Goal: Task Accomplishment & Management: Use online tool/utility

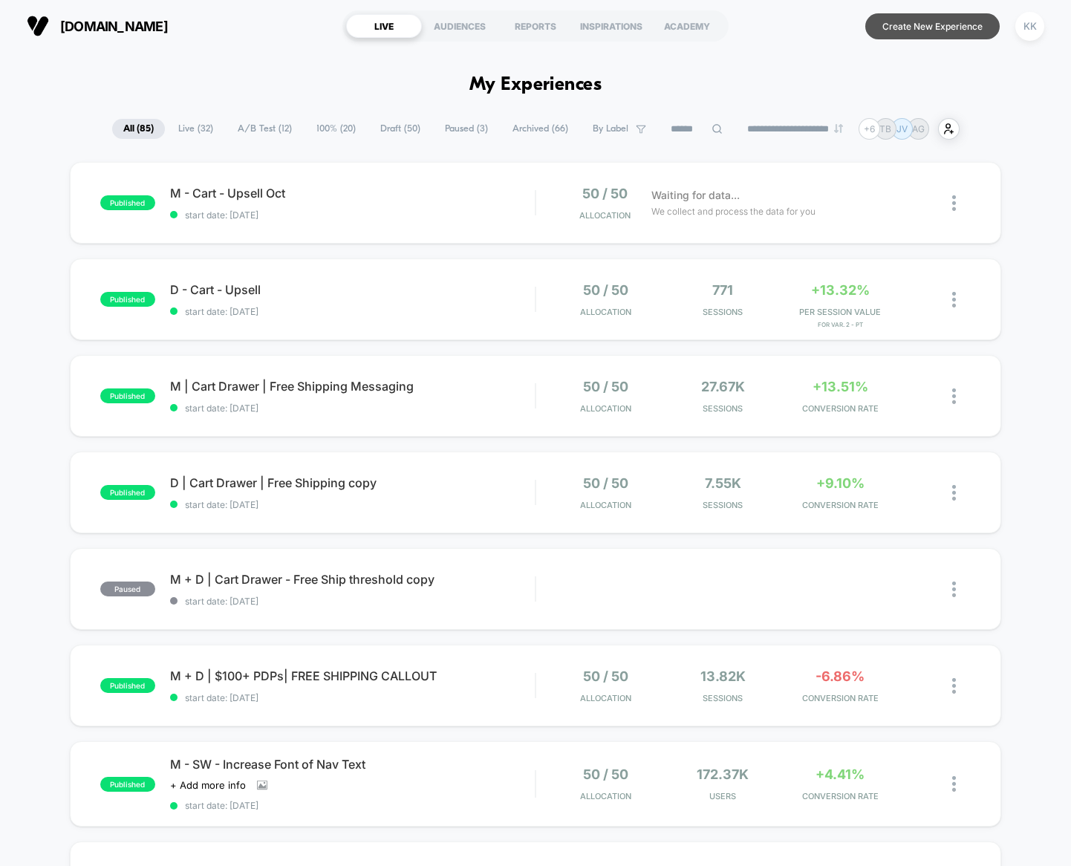
click at [953, 29] on button "Create New Experience" at bounding box center [932, 26] width 134 height 26
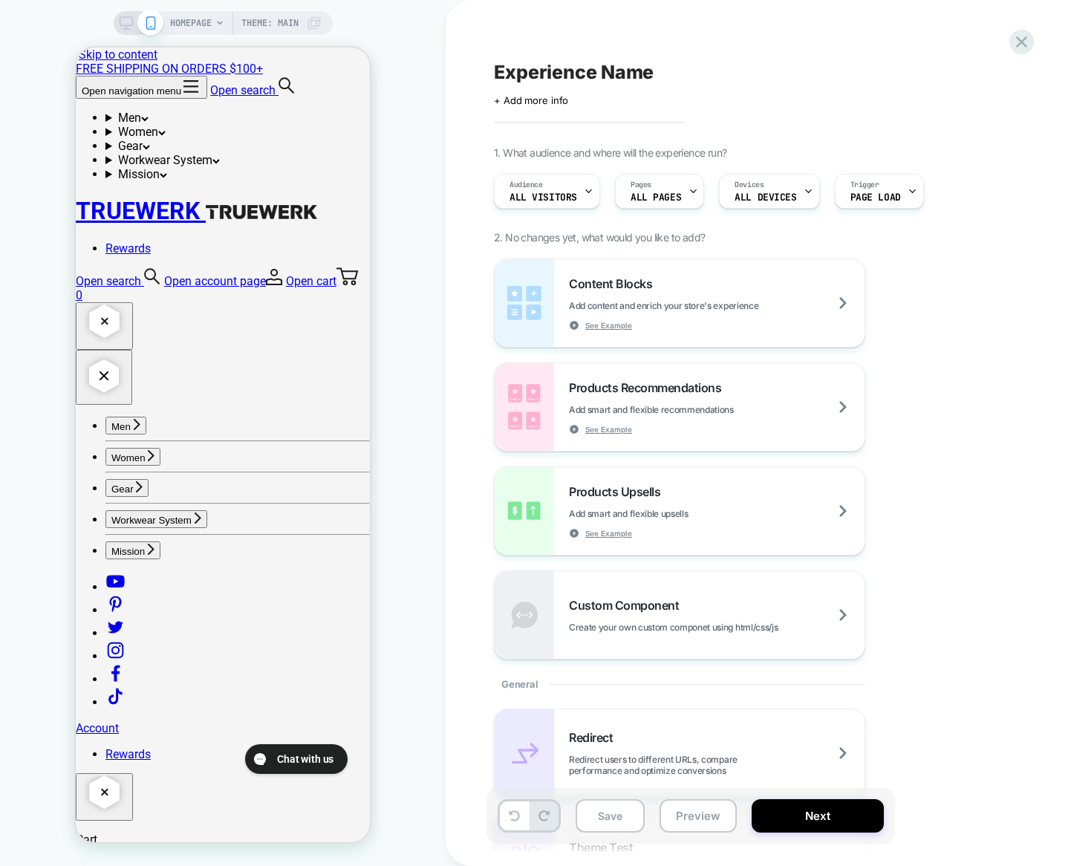
click at [945, 345] on div "Content Blocks Add content and enrich your store's experience See Example Produ…" at bounding box center [765, 458] width 542 height 401
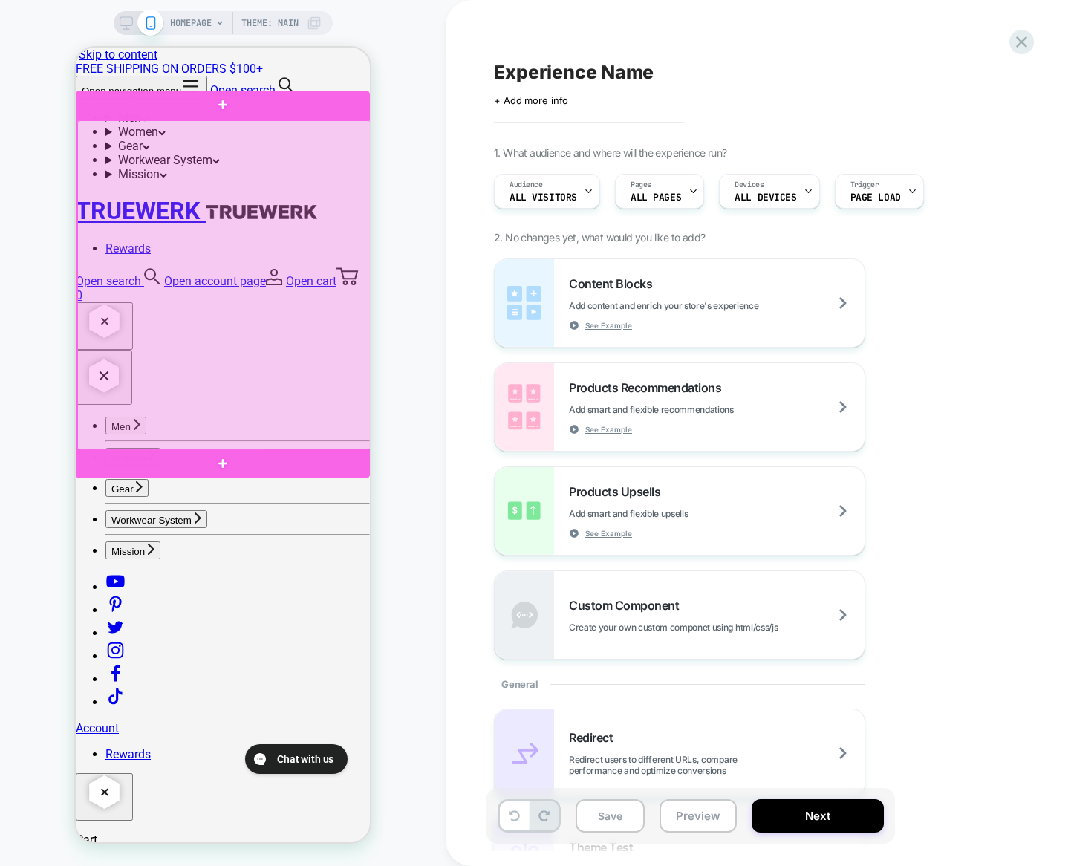
click at [342, 178] on div at bounding box center [224, 285] width 294 height 331
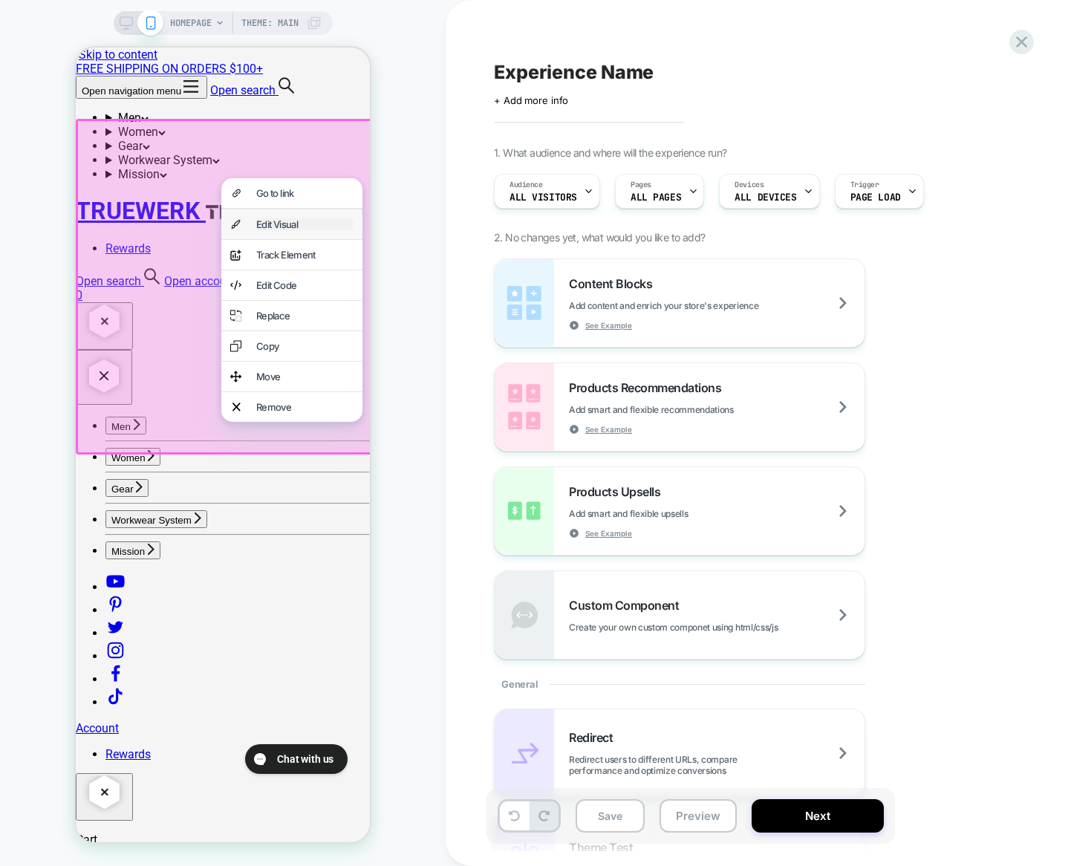
click at [306, 226] on div "Edit Visual" at bounding box center [304, 224] width 97 height 12
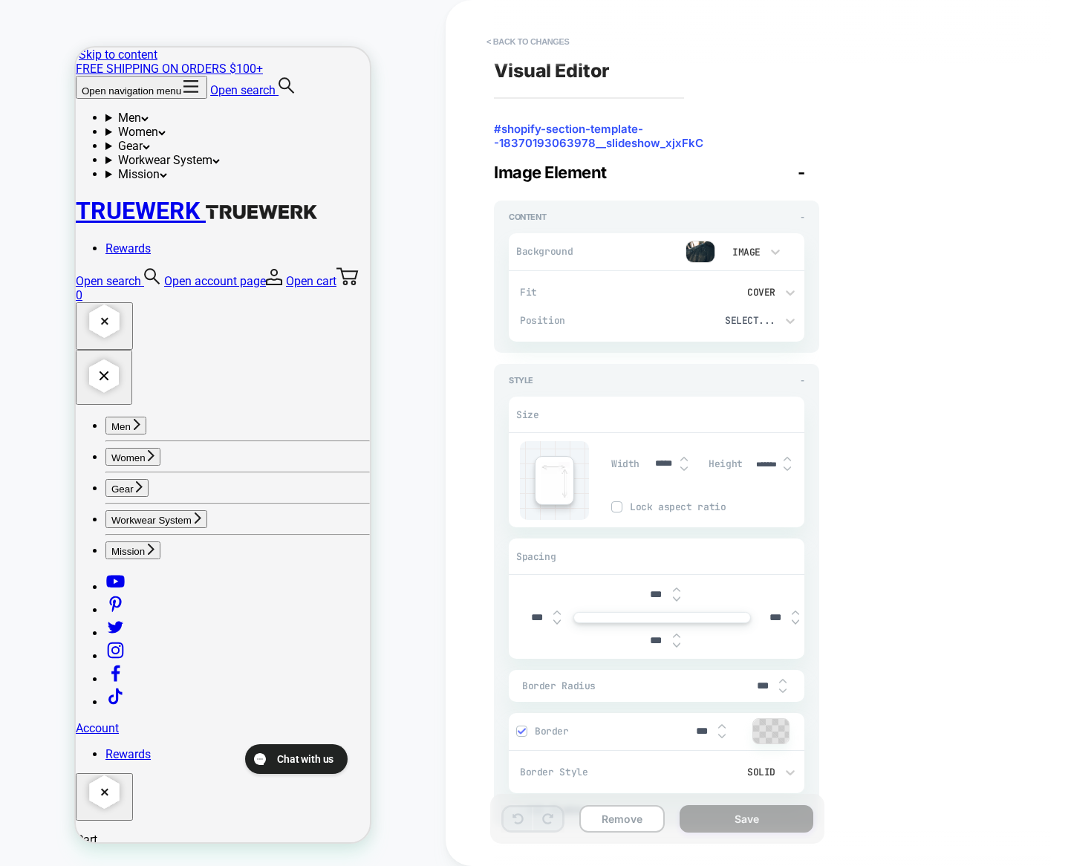
click at [702, 247] on img at bounding box center [700, 252] width 30 height 22
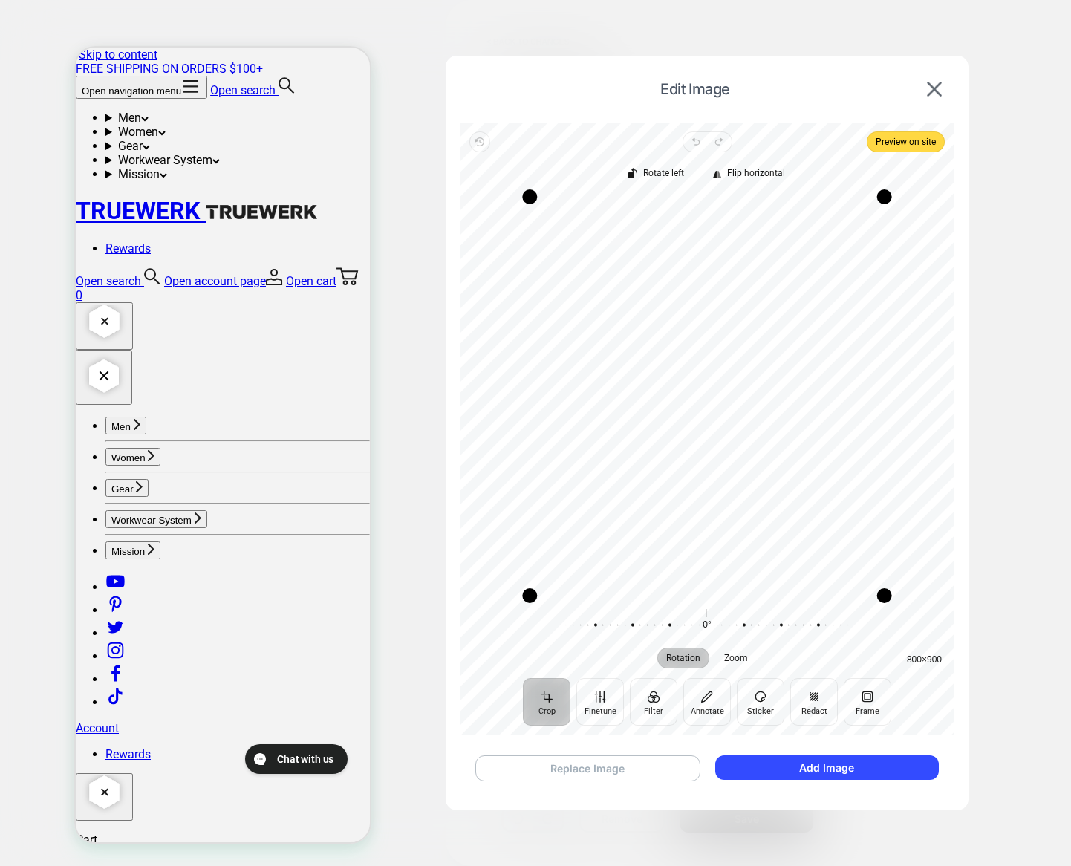
click at [586, 769] on button "Replace Image" at bounding box center [587, 768] width 225 height 26
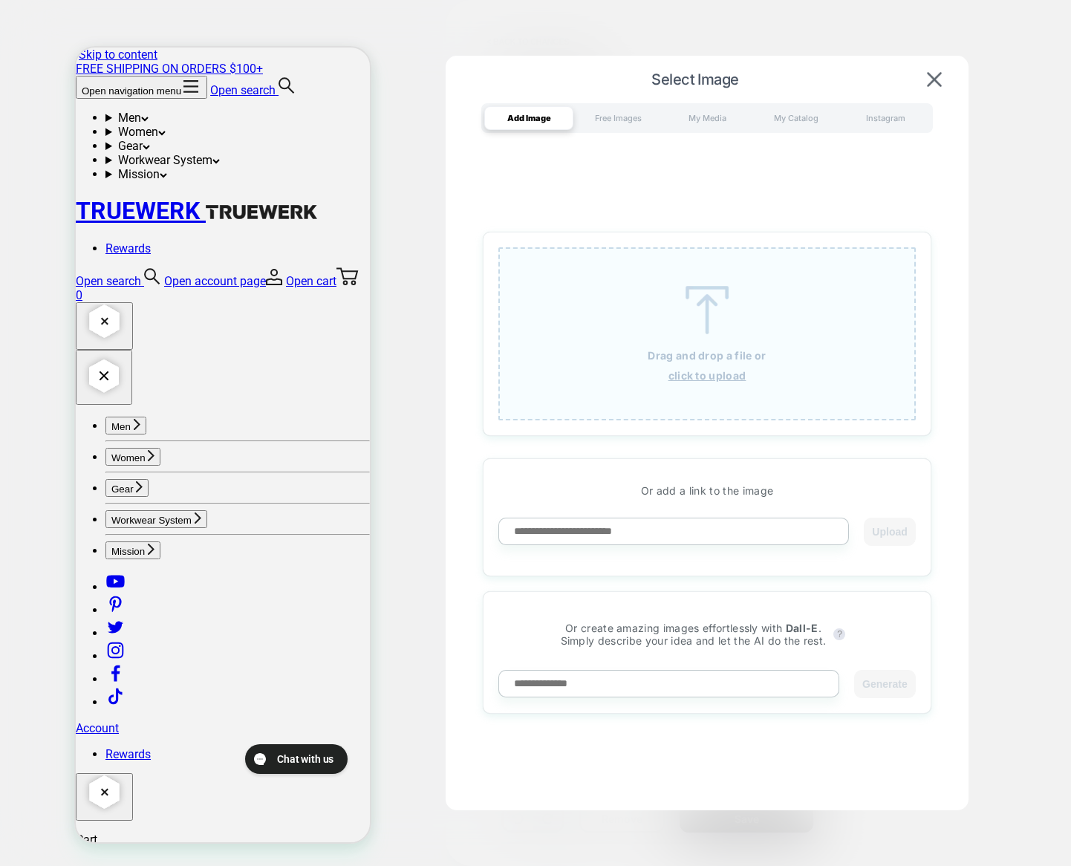
click at [616, 313] on div "Drag and drop a file or click to upload" at bounding box center [706, 333] width 417 height 173
type textarea "*"
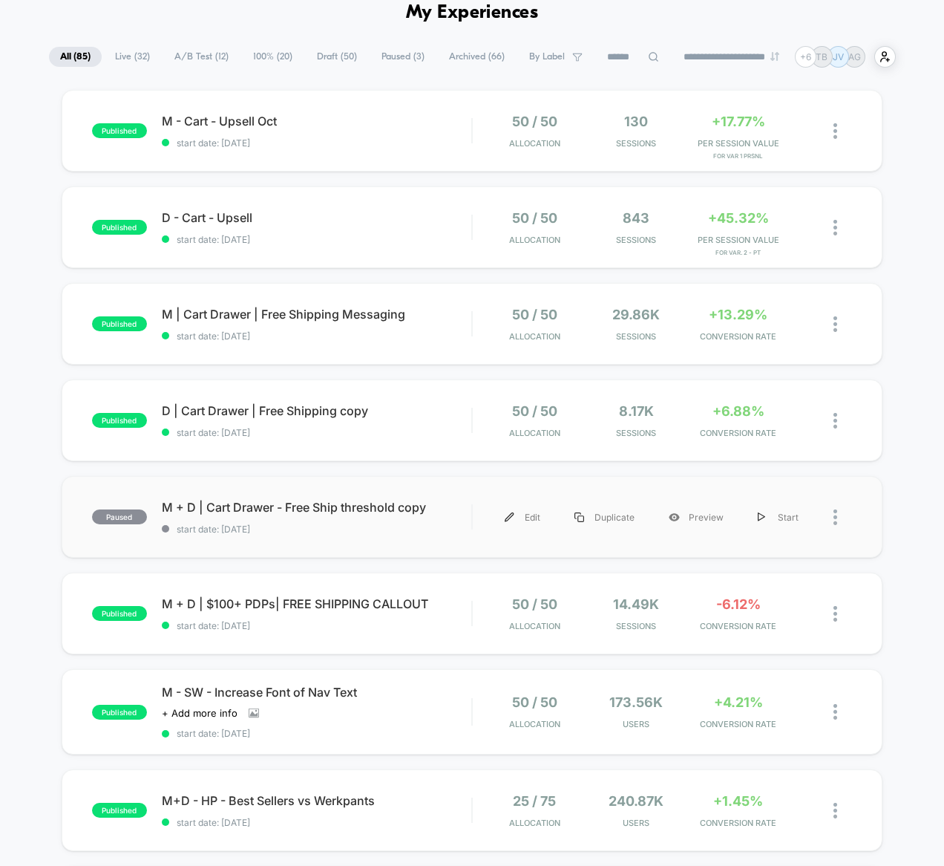
scroll to position [74, 0]
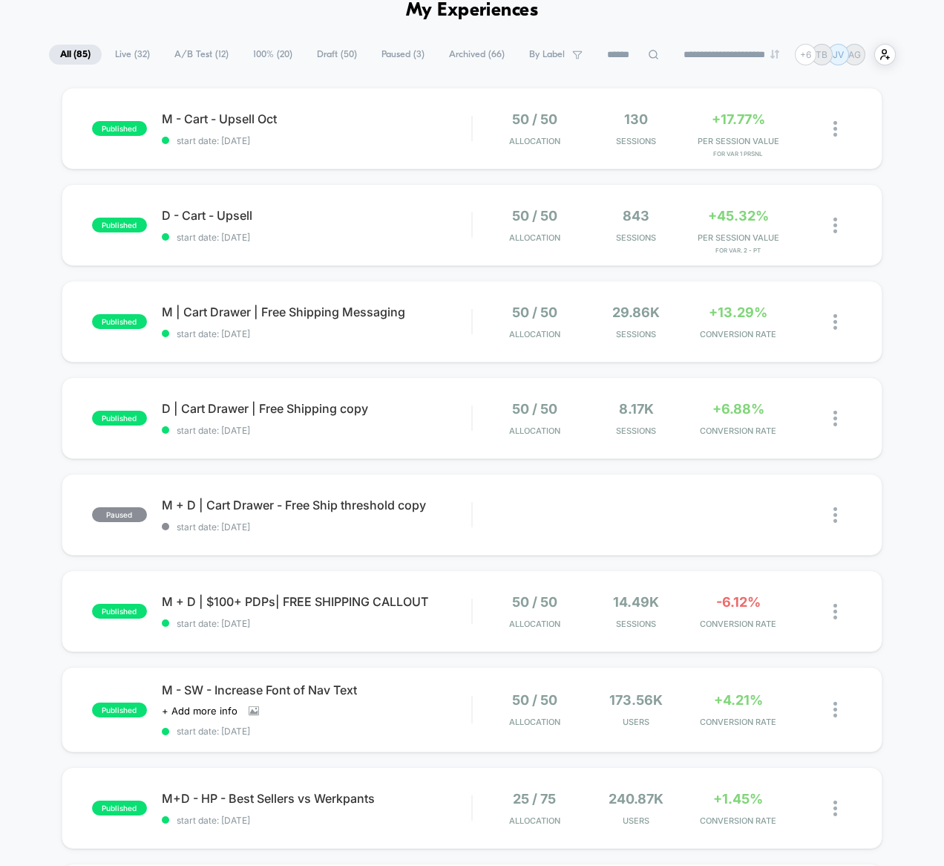
click at [48, 595] on div "published M - Cart - Upsell Oct start date: 10/3/2025 50 / 50 Allocation 130 Se…" at bounding box center [472, 700] width 944 height 1225
click at [413, 612] on div "M + D | $100+ PDPs| FREE SHIPPING CALLOUT Click to edit experience details Clic…" at bounding box center [317, 611] width 310 height 35
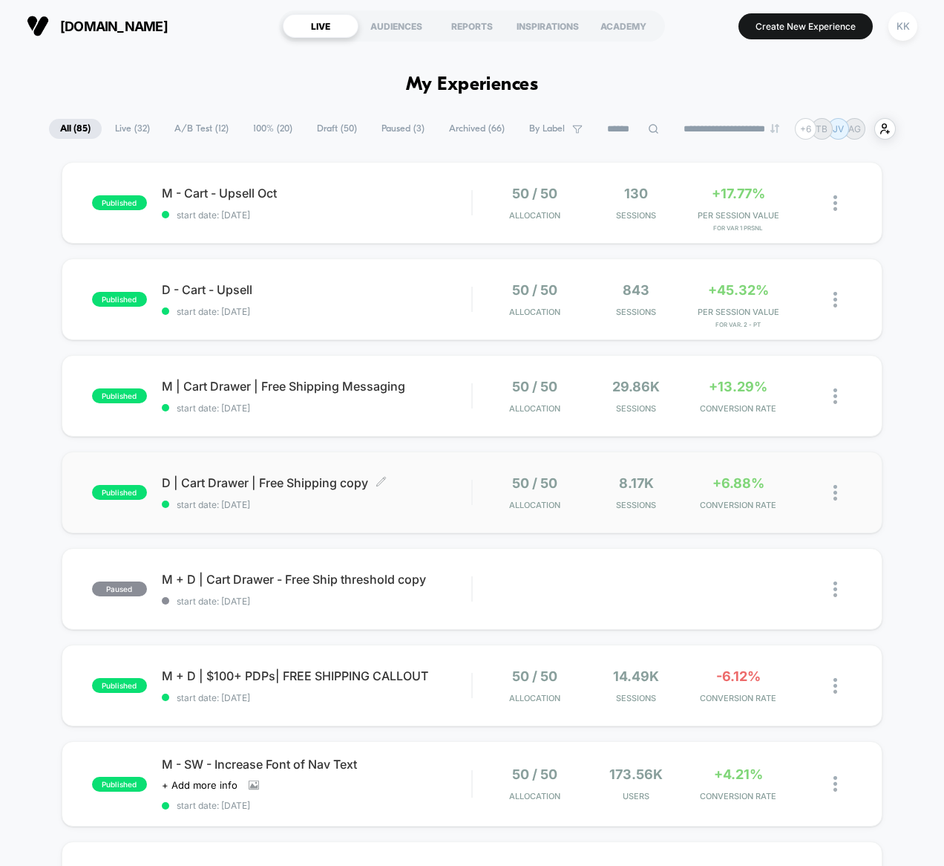
click at [316, 483] on span "D | Cart Drawer | Free Shipping copy Click to edit experience details" at bounding box center [317, 482] width 310 height 15
click at [333, 387] on span "M | Cart Drawer | Free Shipping Messaging Click to edit experience details" at bounding box center [317, 386] width 310 height 15
click at [315, 301] on div "D - Cart - Upsell Click to edit experience details Click to edit experience det…" at bounding box center [317, 299] width 310 height 35
click at [356, 200] on span "M - Cart - Upsell Oct" at bounding box center [317, 193] width 310 height 15
click at [370, 292] on span "D - Cart - Upsell Click to edit experience details" at bounding box center [317, 289] width 310 height 15
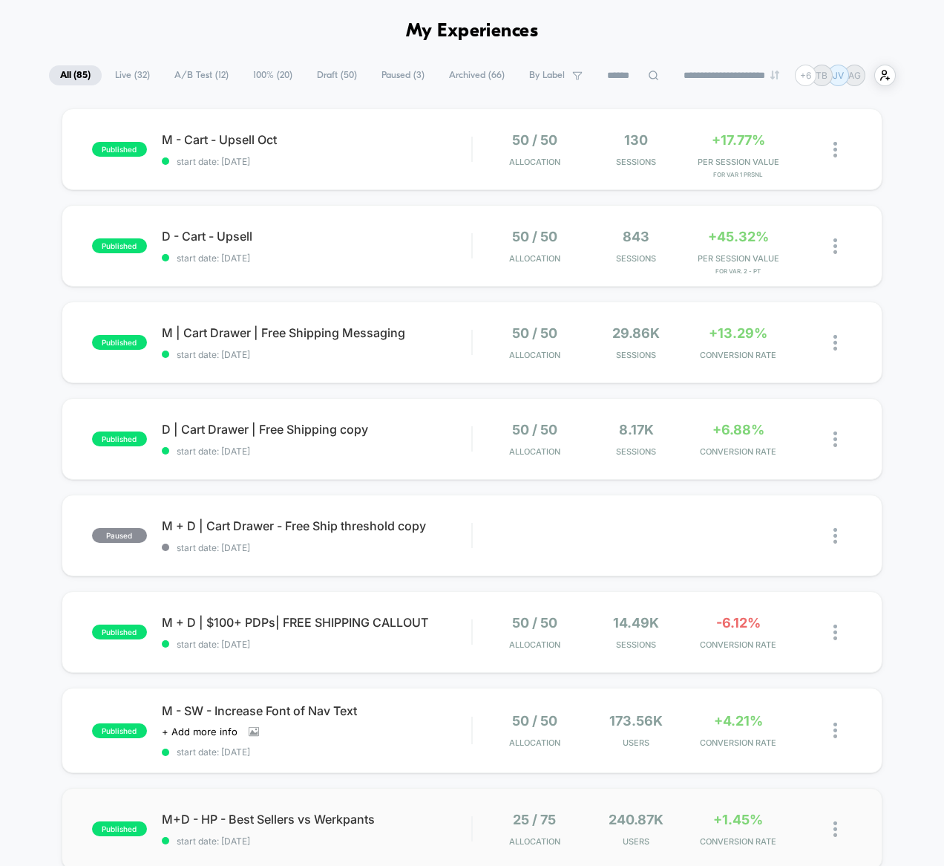
scroll to position [371, 0]
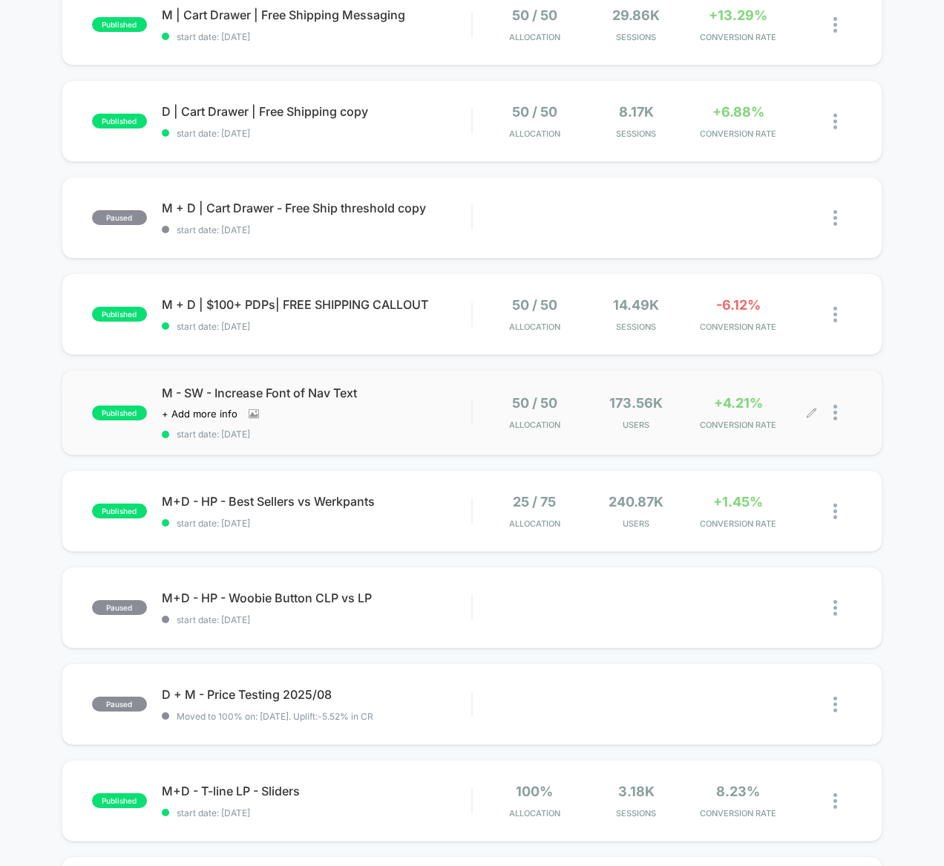
click at [647, 429] on span "Users" at bounding box center [637, 425] width 94 height 10
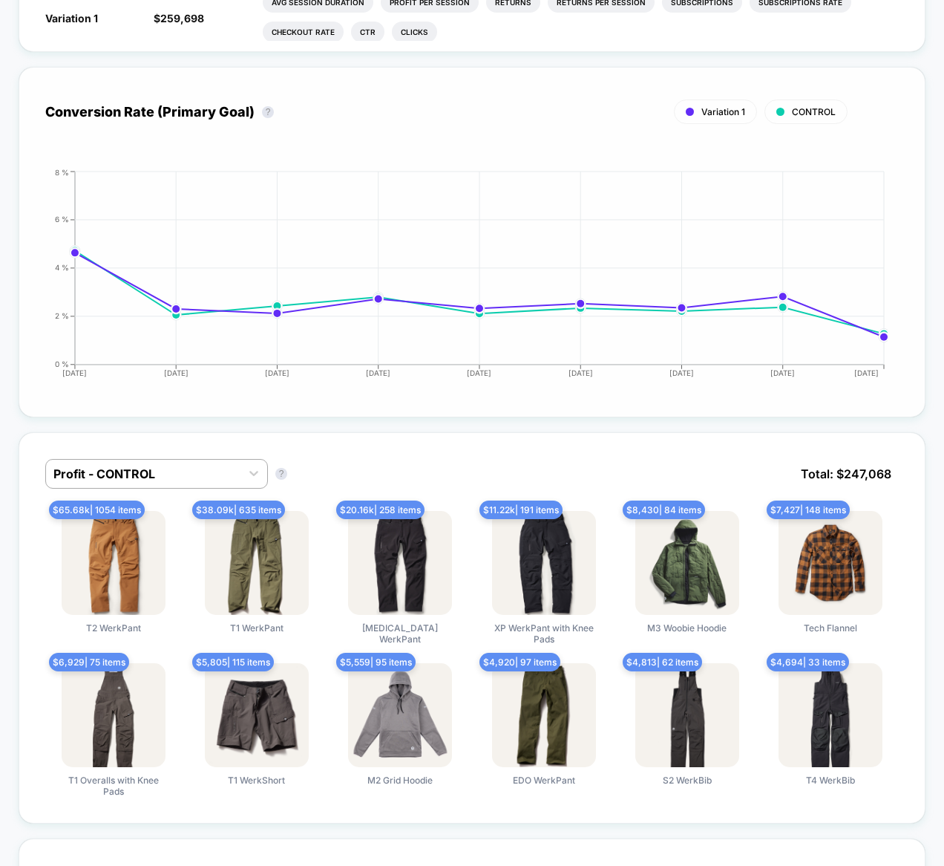
scroll to position [891, 0]
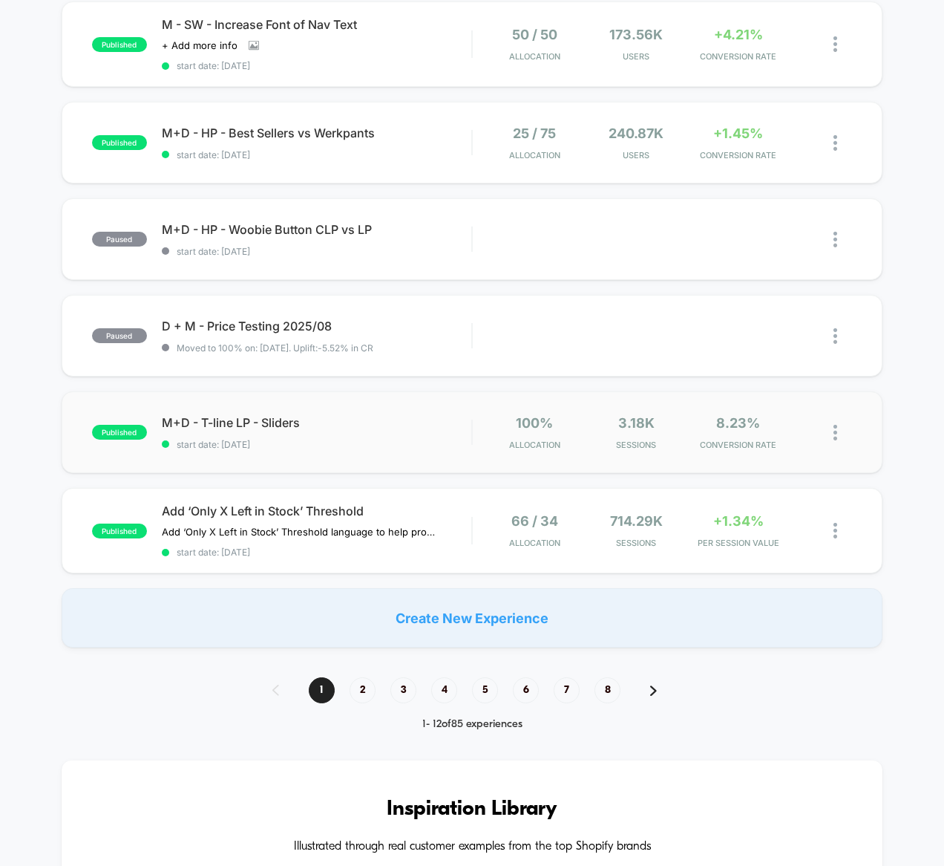
scroll to position [743, 0]
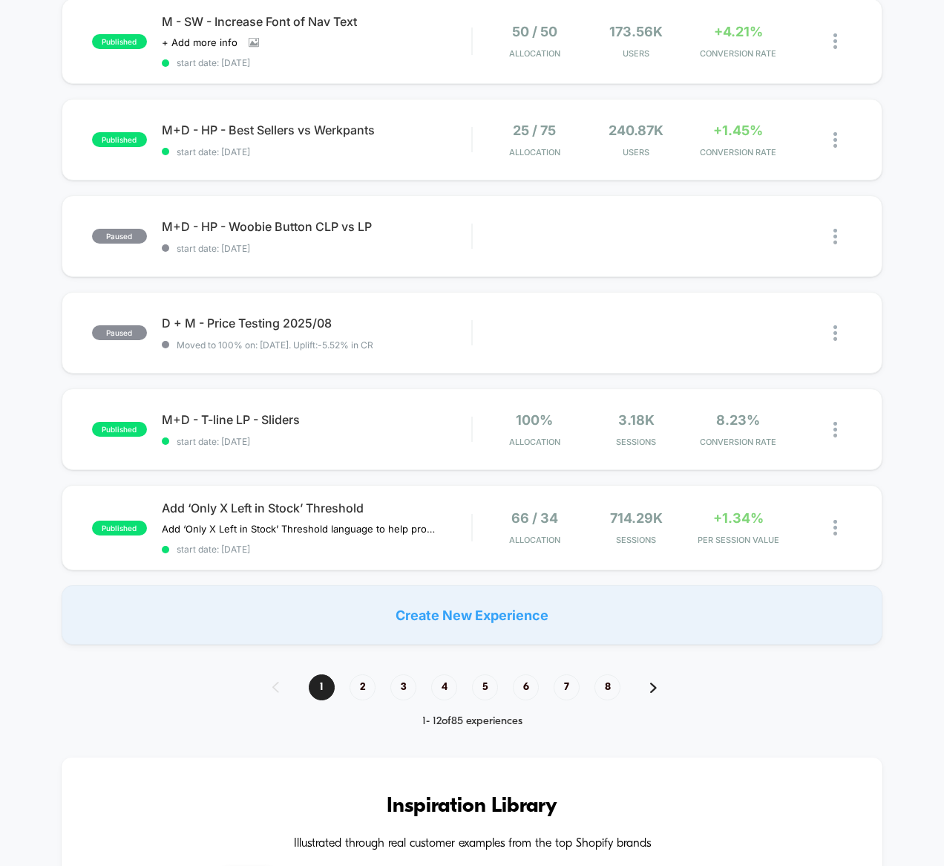
click at [369, 688] on span "2" at bounding box center [363, 687] width 26 height 26
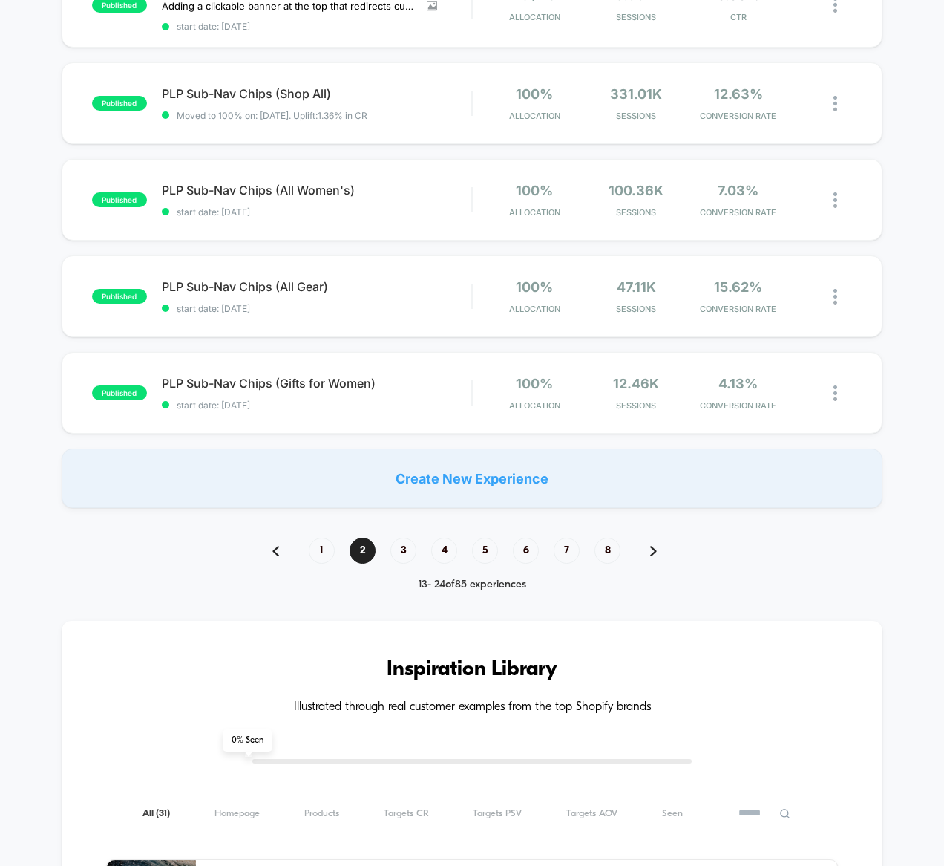
scroll to position [891, 0]
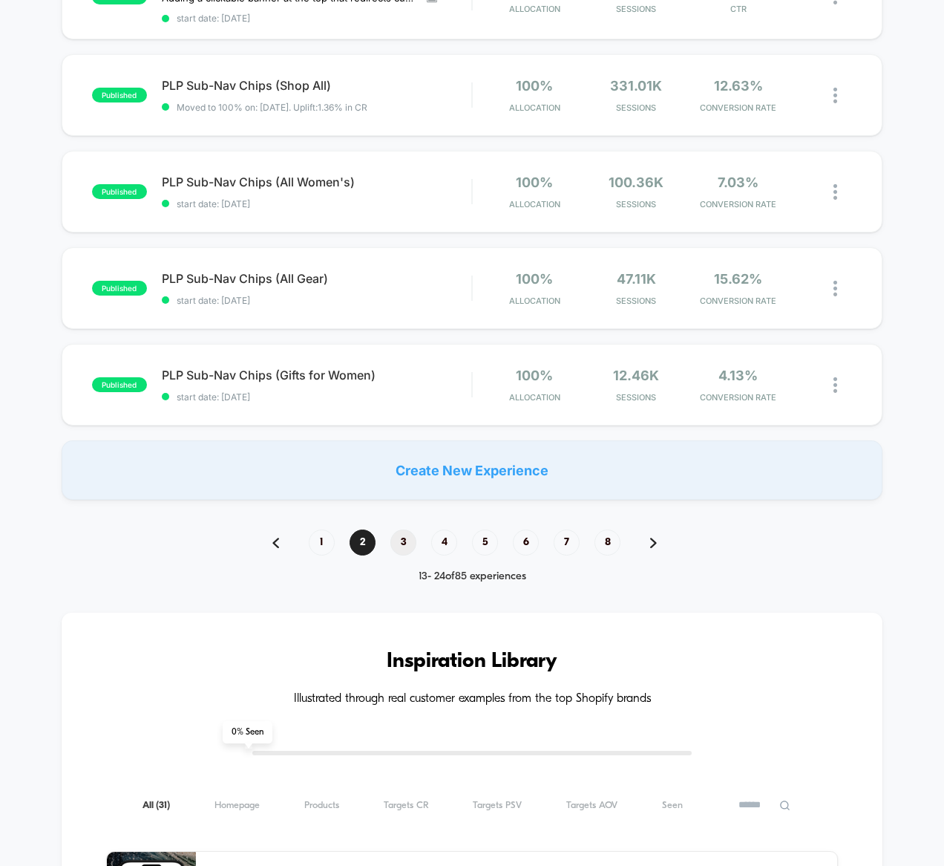
click at [401, 541] on span "3" at bounding box center [404, 542] width 26 height 26
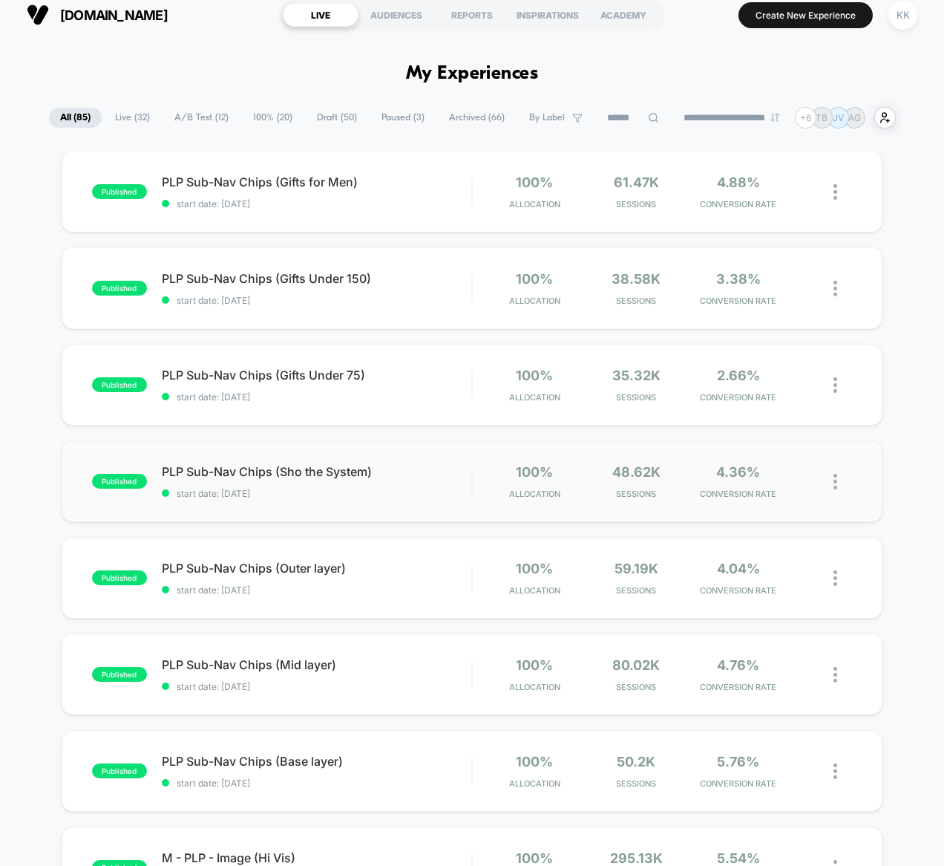
scroll to position [0, 0]
